Goal: Navigation & Orientation: Go to known website

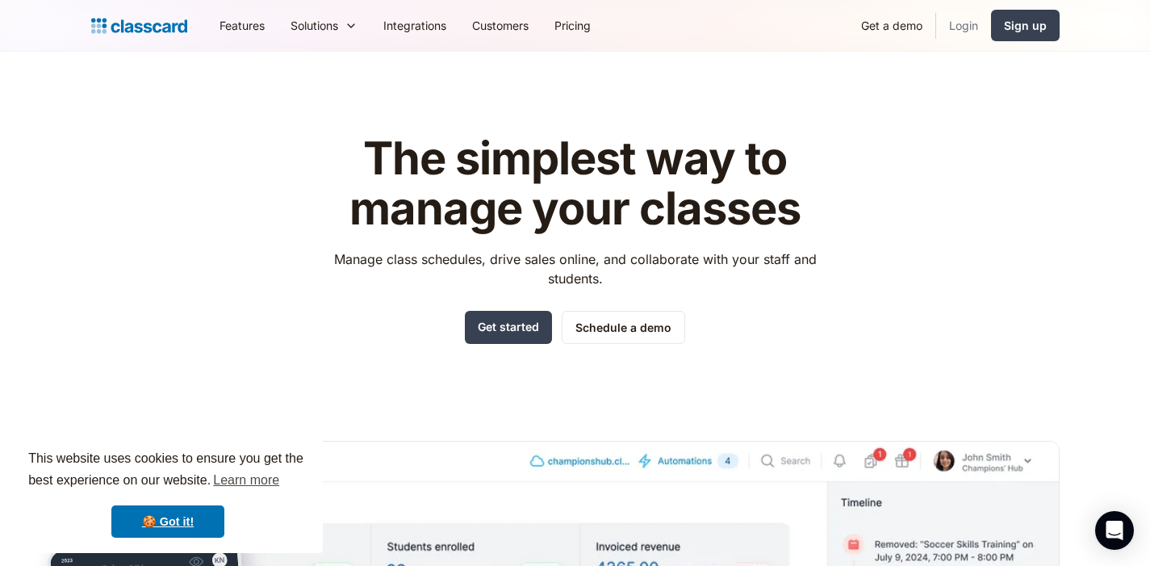
click at [969, 27] on link "Login" at bounding box center [964, 25] width 55 height 36
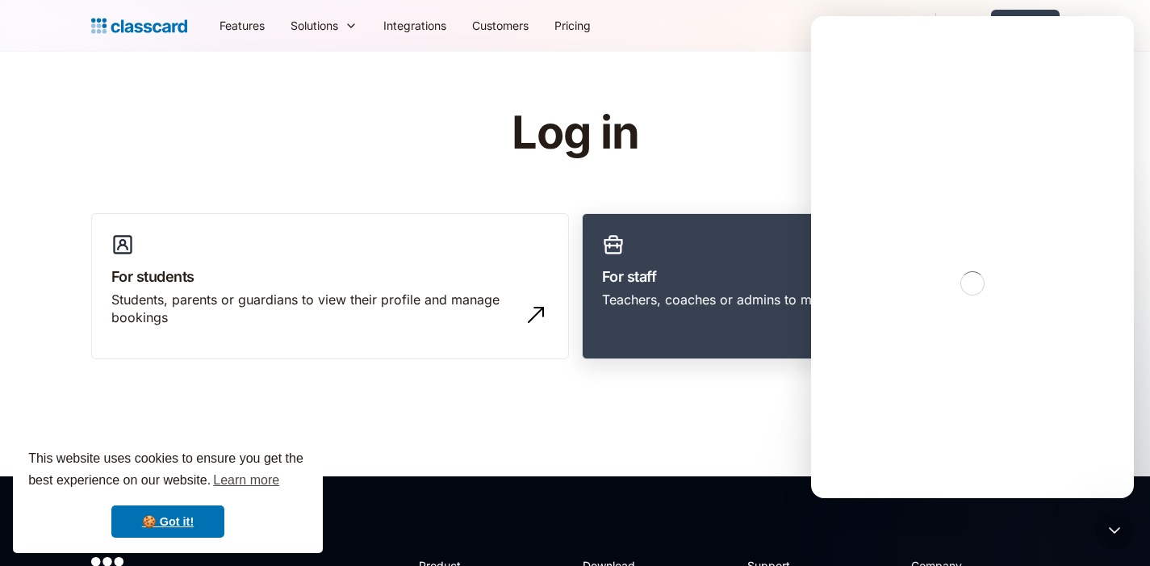
click at [709, 269] on h3 "For staff" at bounding box center [821, 277] width 438 height 22
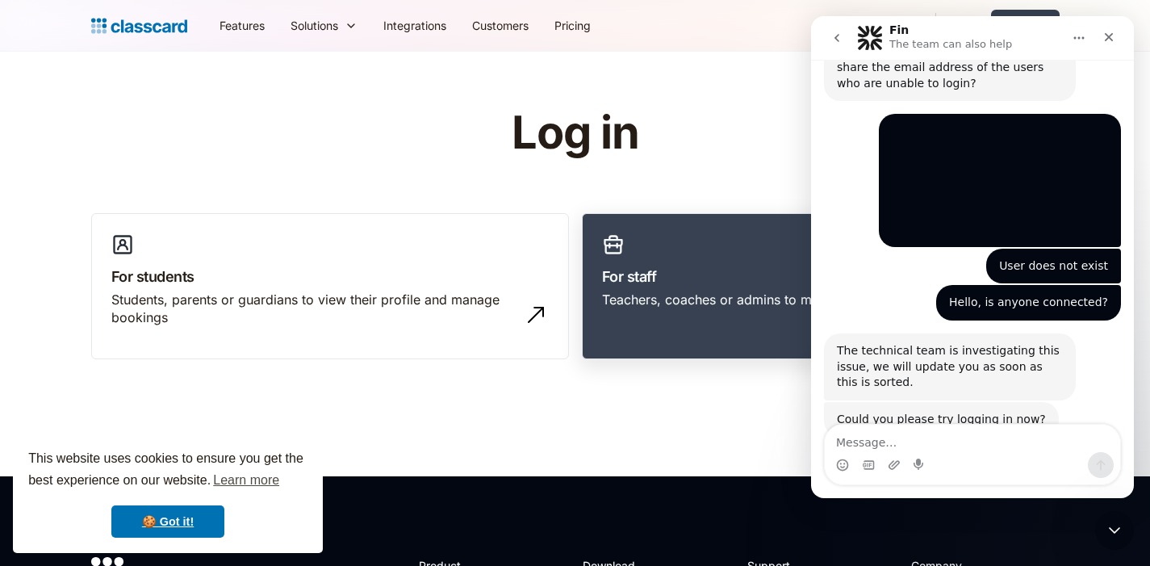
scroll to position [523, 0]
